Goal: Find specific page/section: Find specific page/section

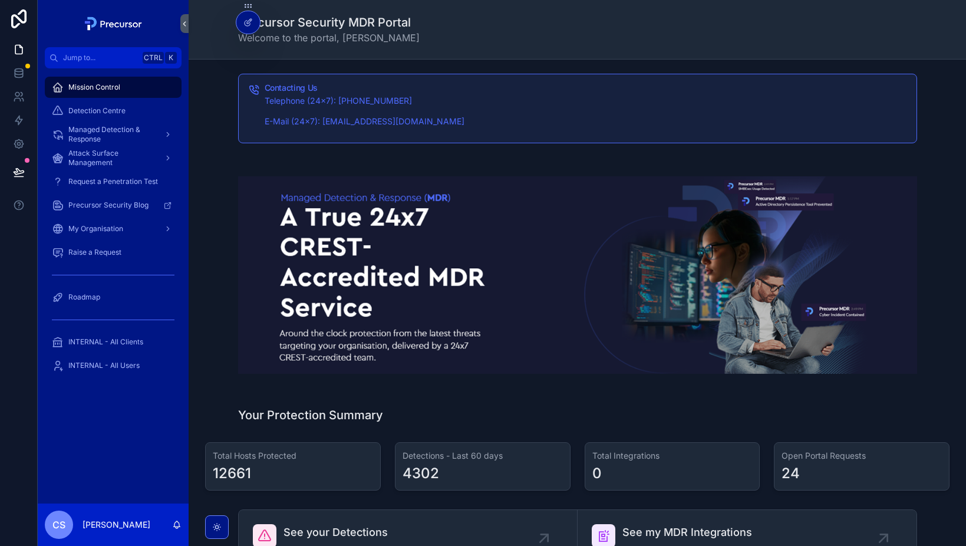
click at [90, 117] on div "Detection Centre" at bounding box center [113, 110] width 123 height 19
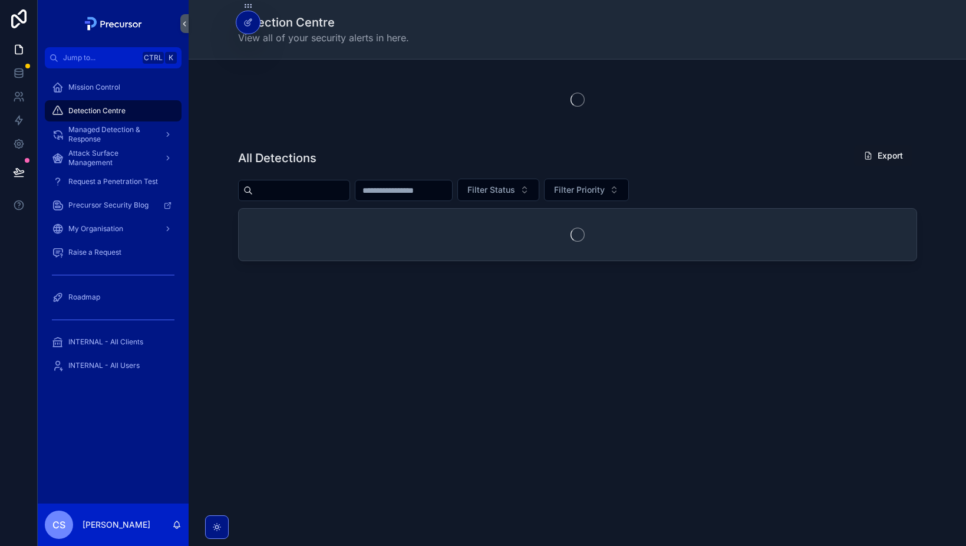
click at [92, 125] on span "Managed Detection & Response" at bounding box center [111, 134] width 86 height 19
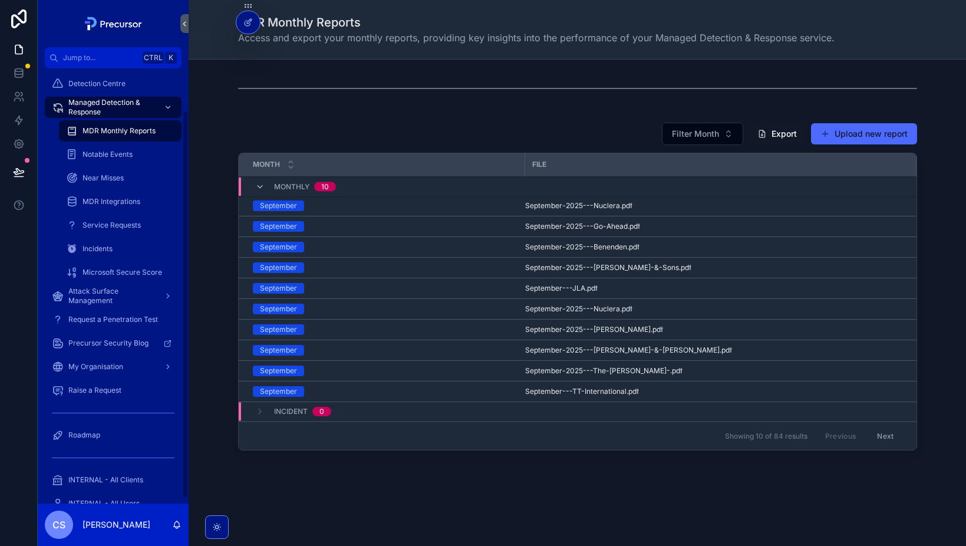
scroll to position [53, 0]
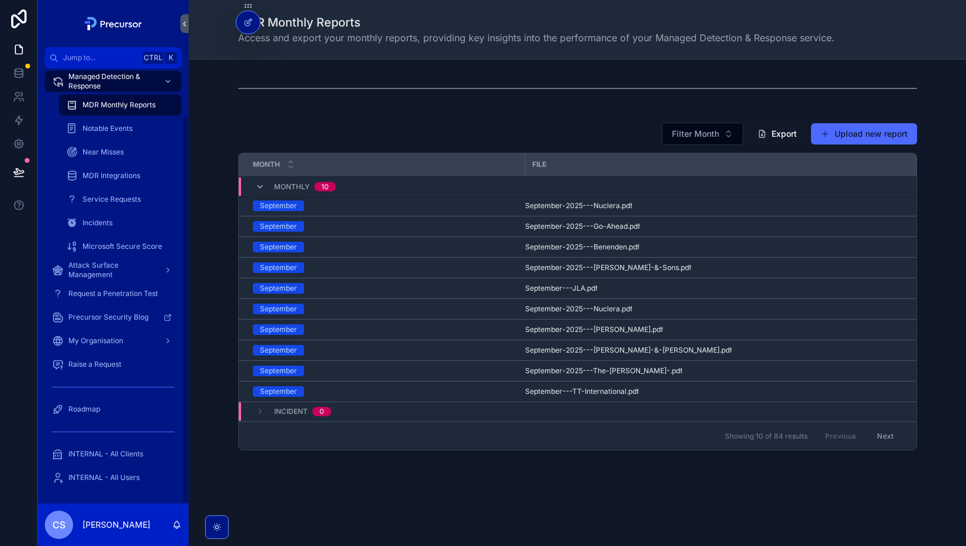
click at [89, 483] on div "INTERNAL - All Users" at bounding box center [113, 477] width 123 height 19
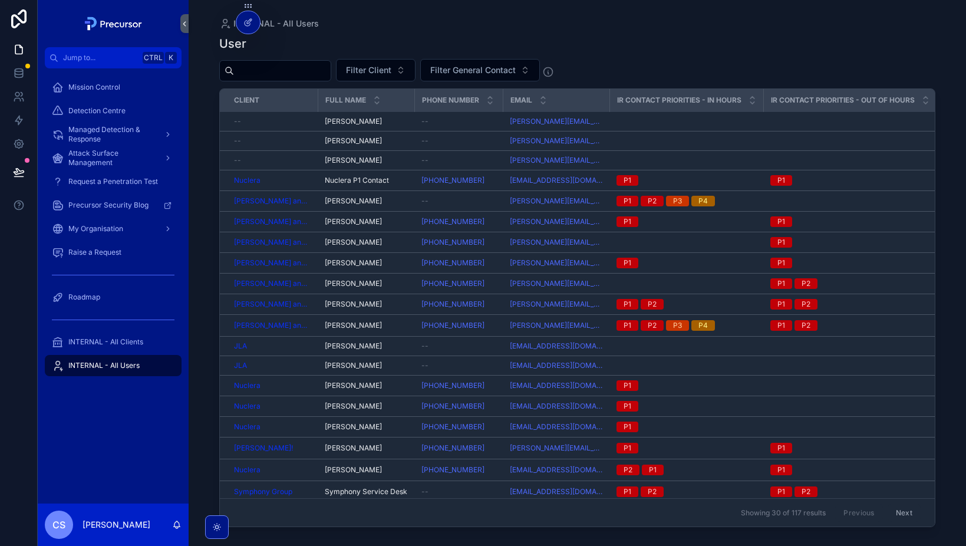
click at [91, 335] on div "INTERNAL - All Clients" at bounding box center [113, 341] width 123 height 19
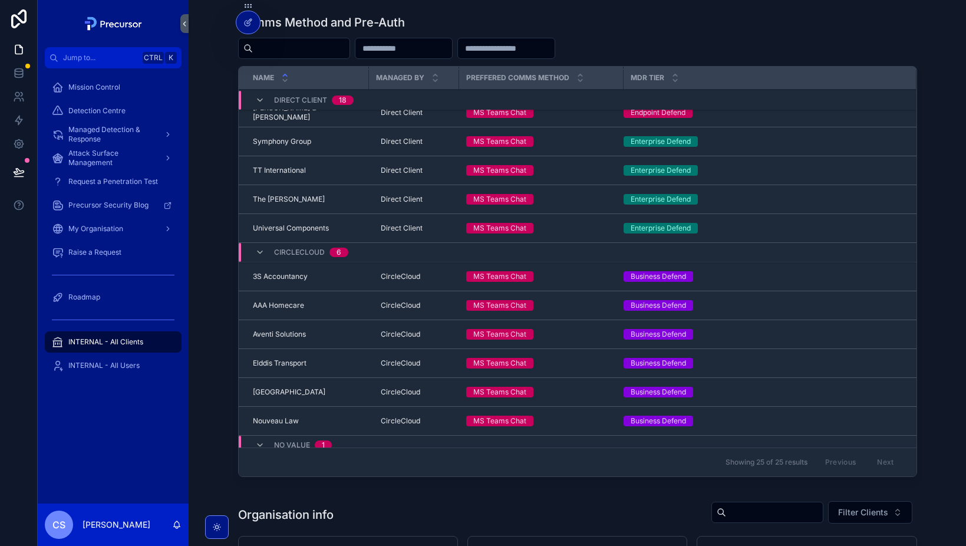
scroll to position [438, 0]
